Goal: Check status: Check status

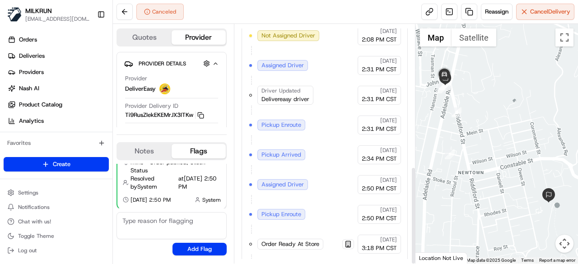
scroll to position [347, 0]
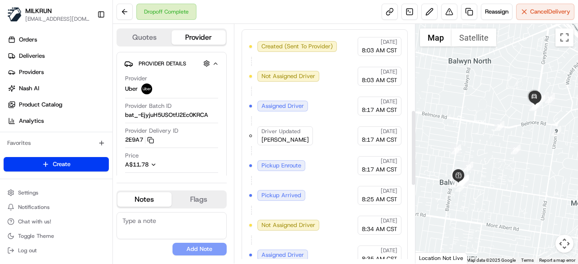
scroll to position [515, 0]
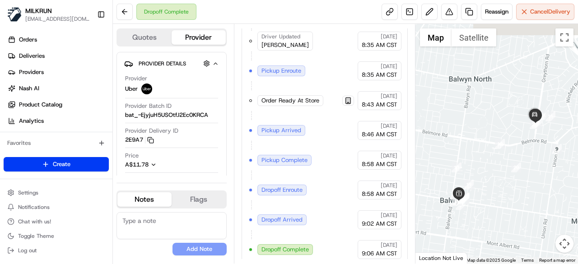
drag, startPoint x: 519, startPoint y: 113, endPoint x: 519, endPoint y: 134, distance: 20.8
click at [519, 134] on div at bounding box center [497, 144] width 163 height 240
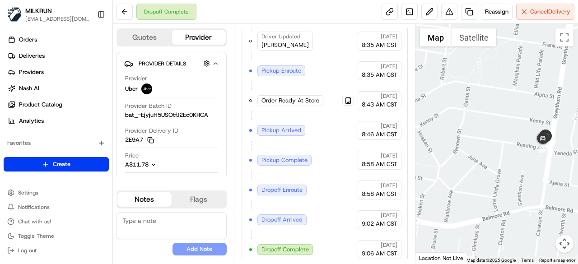
drag, startPoint x: 528, startPoint y: 132, endPoint x: 514, endPoint y: 162, distance: 32.9
click at [514, 162] on div at bounding box center [497, 144] width 163 height 240
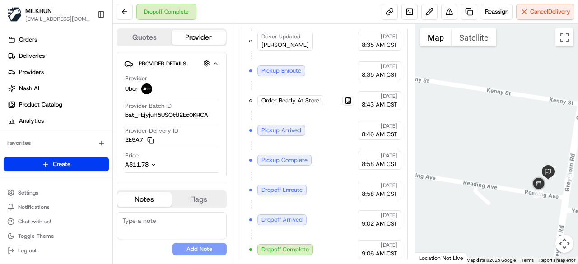
drag, startPoint x: 531, startPoint y: 161, endPoint x: 496, endPoint y: 200, distance: 52.2
click at [496, 200] on div at bounding box center [497, 144] width 163 height 240
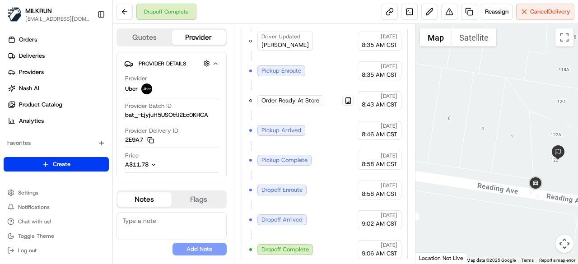
drag, startPoint x: 519, startPoint y: 195, endPoint x: 484, endPoint y: 162, distance: 47.9
click at [484, 162] on div at bounding box center [497, 144] width 163 height 240
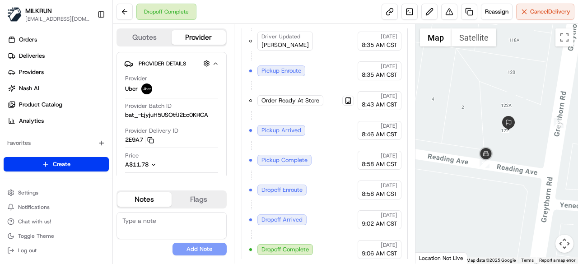
drag, startPoint x: 510, startPoint y: 191, endPoint x: 458, endPoint y: 160, distance: 59.7
click at [458, 160] on div at bounding box center [497, 144] width 163 height 240
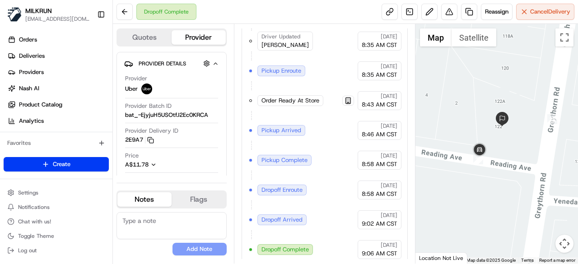
drag, startPoint x: 470, startPoint y: 161, endPoint x: 463, endPoint y: 158, distance: 7.7
click at [463, 158] on div at bounding box center [497, 144] width 163 height 240
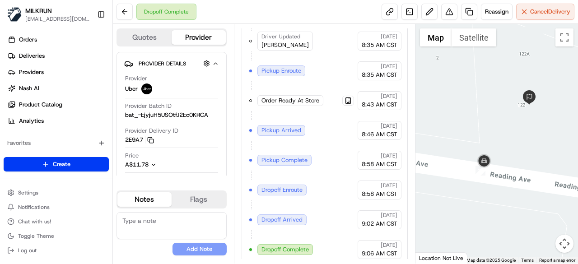
drag, startPoint x: 501, startPoint y: 158, endPoint x: 508, endPoint y: 148, distance: 12.0
click at [508, 148] on div at bounding box center [497, 144] width 163 height 240
